Goal: Task Accomplishment & Management: Use online tool/utility

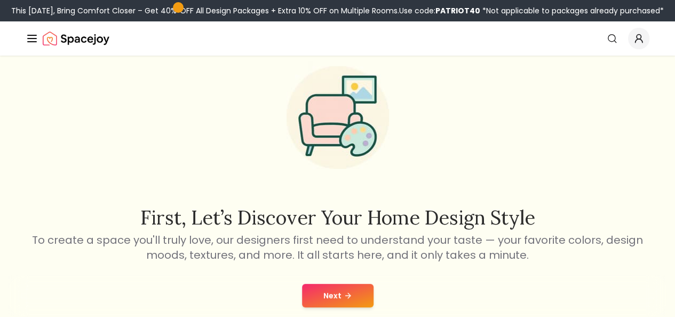
scroll to position [53, 0]
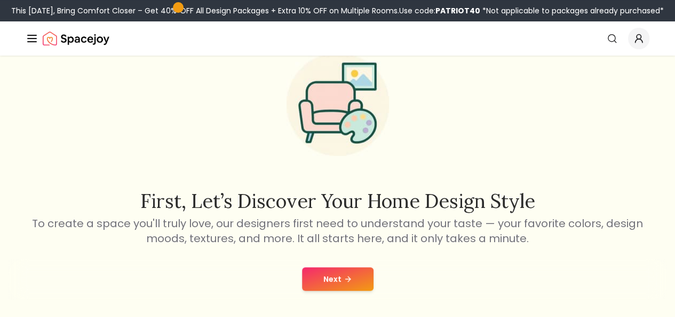
click at [334, 282] on button "Next" at bounding box center [338, 278] width 72 height 23
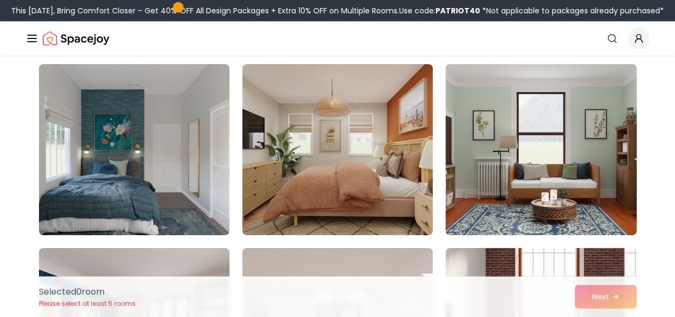
scroll to position [3968, 0]
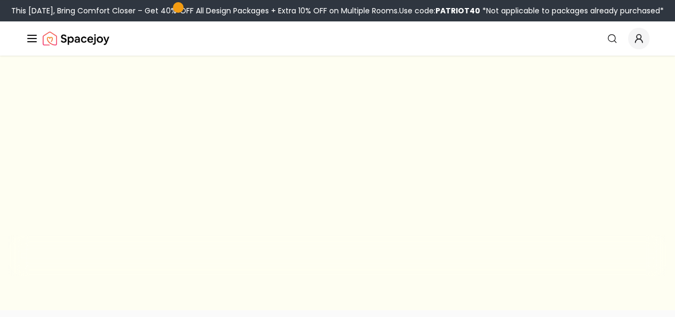
scroll to position [53, 0]
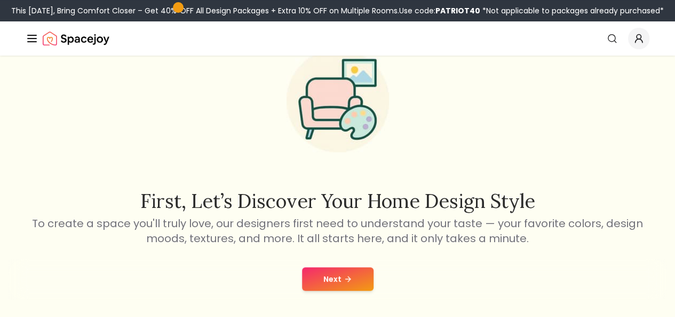
drag, startPoint x: 459, startPoint y: 148, endPoint x: 449, endPoint y: 140, distance: 12.2
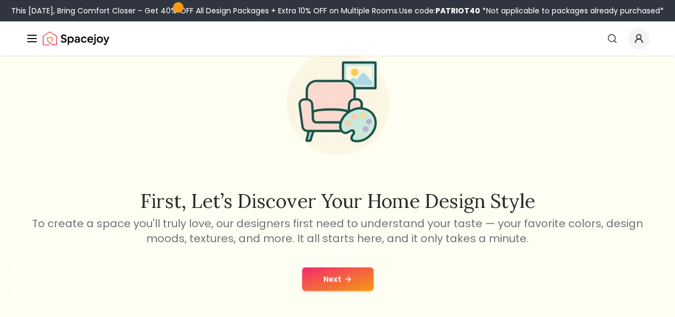
drag, startPoint x: 218, startPoint y: 31, endPoint x: 210, endPoint y: 18, distance: 15.4
